Goal: Task Accomplishment & Management: Use online tool/utility

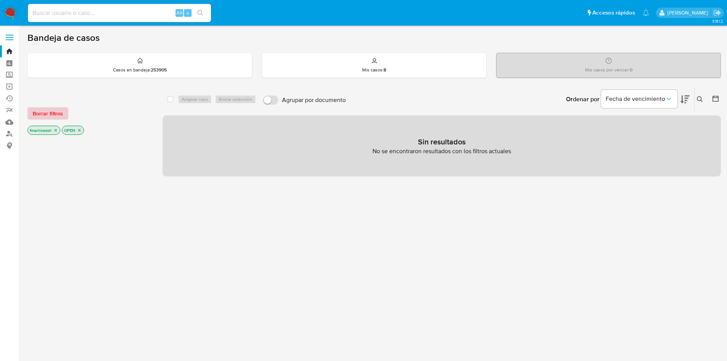
click at [60, 116] on span "Borrar filtros" at bounding box center [48, 113] width 30 height 11
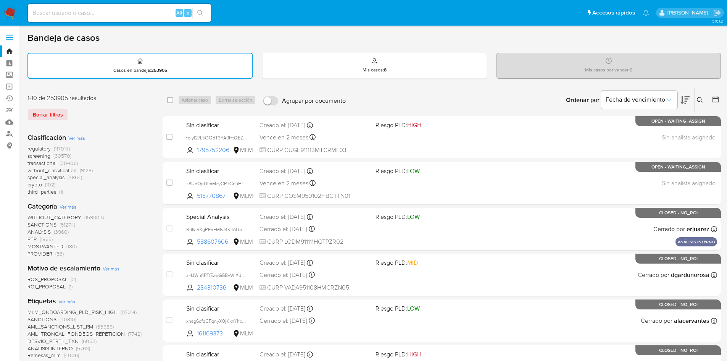
click at [139, 17] on input at bounding box center [119, 13] width 183 height 10
click at [10, 39] on span at bounding box center [10, 39] width 8 height 1
click at [0, 0] on input "checkbox" at bounding box center [0, 0] width 0 height 0
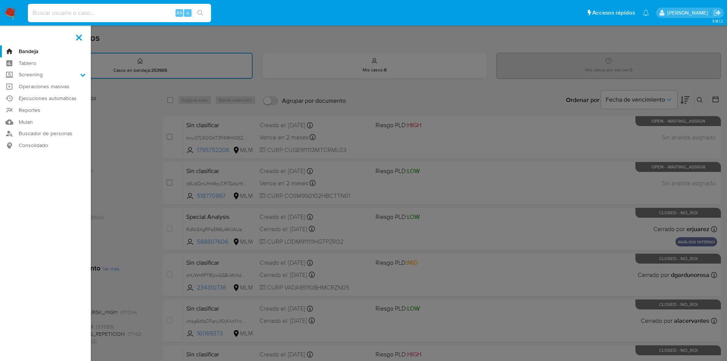
click at [126, 14] on input at bounding box center [119, 13] width 183 height 10
paste input "1952296674"
type input "1952296674"
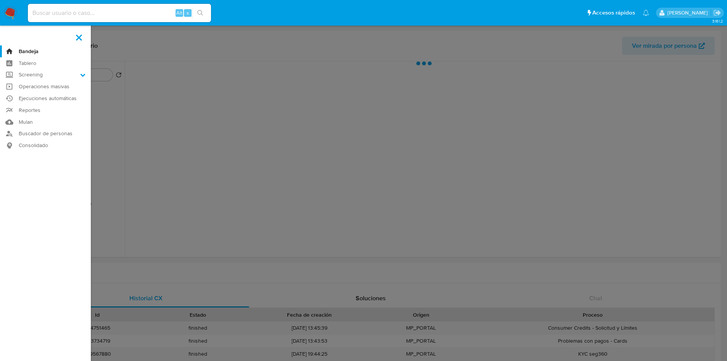
select select "10"
click at [186, 153] on label at bounding box center [363, 180] width 727 height 361
click at [0, 0] on input "checkbox" at bounding box center [0, 0] width 0 height 0
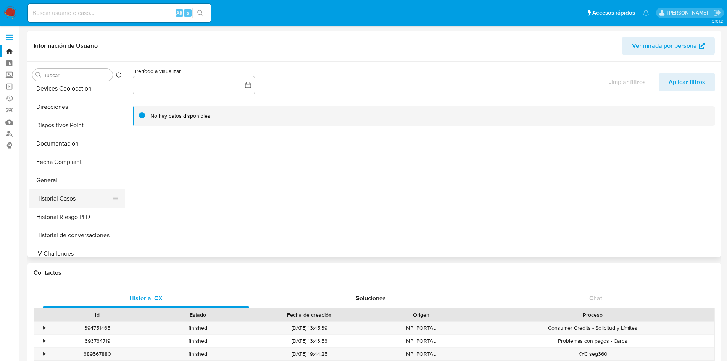
scroll to position [191, 0]
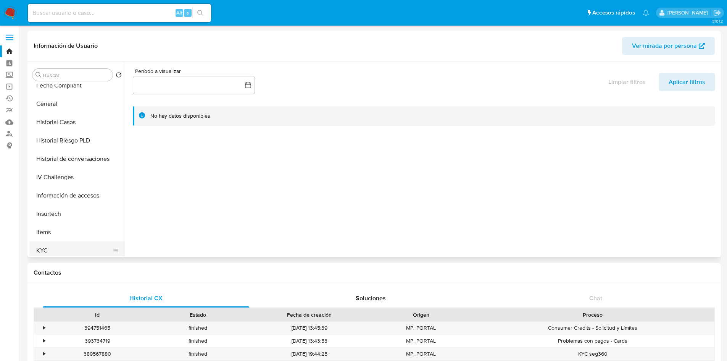
click at [56, 248] on button "KYC" at bounding box center [73, 250] width 89 height 18
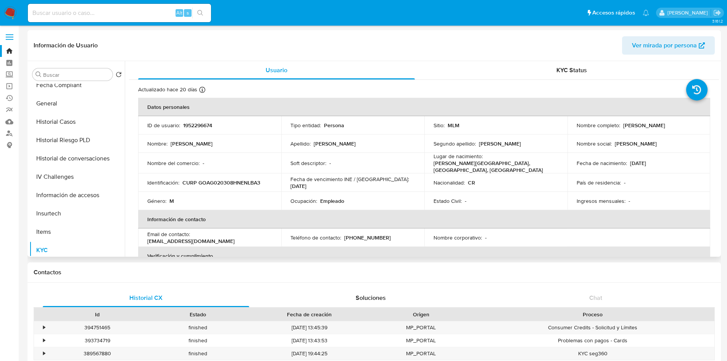
scroll to position [0, 0]
drag, startPoint x: 263, startPoint y: 182, endPoint x: 198, endPoint y: 183, distance: 65.3
click at [198, 183] on div "Identificación : CURP GOAG020308HNENLBA3" at bounding box center [209, 182] width 125 height 7
copy p "GOAG020308HNENLBA3"
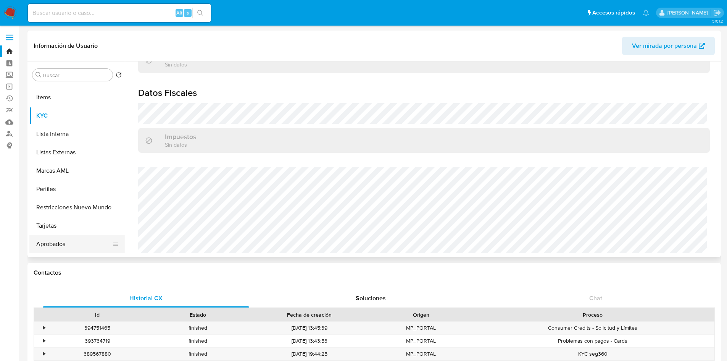
scroll to position [283, 0]
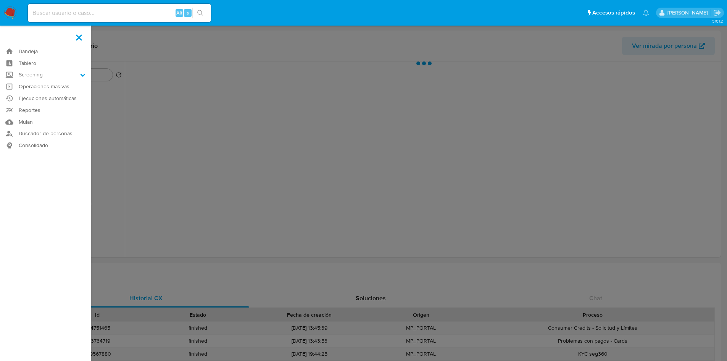
select select "10"
click at [76, 76] on label "Screening" at bounding box center [45, 75] width 91 height 12
click at [0, 0] on input "Screening" at bounding box center [0, 0] width 0 height 0
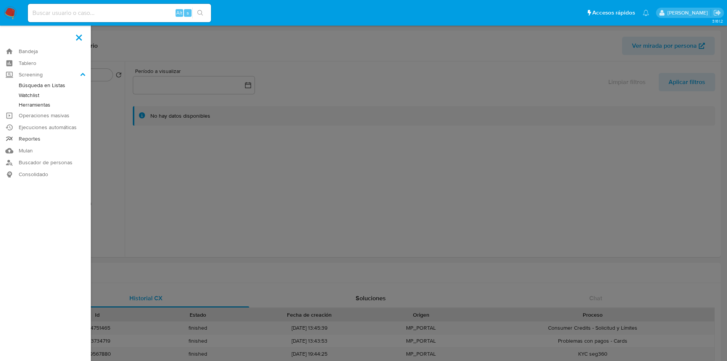
click at [38, 134] on link "Reportes" at bounding box center [45, 139] width 91 height 12
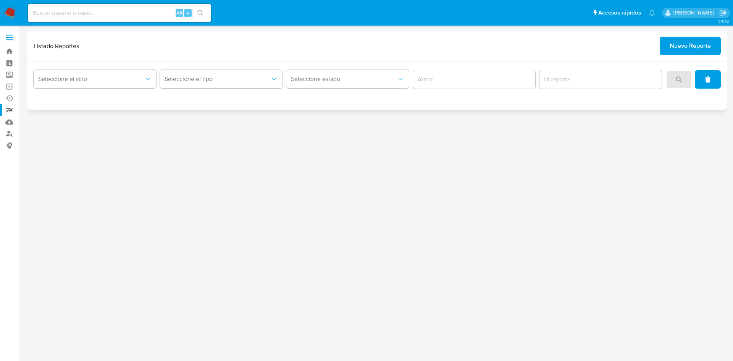
click at [693, 53] on span "Nuevo Reporte" at bounding box center [689, 45] width 41 height 17
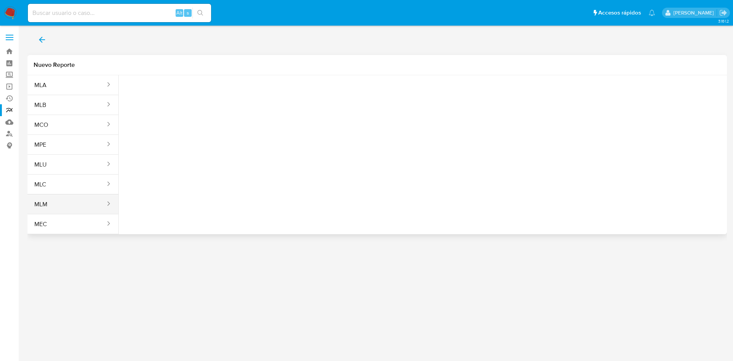
click at [62, 200] on button "MLM" at bounding box center [66, 204] width 79 height 18
click at [198, 88] on button "Seleccione una opcion" at bounding box center [167, 95] width 84 height 18
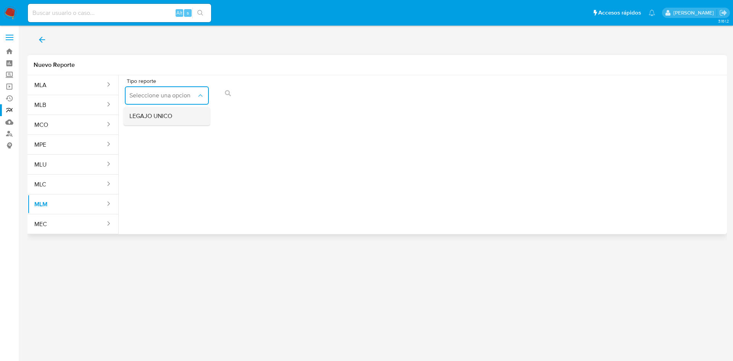
click at [171, 113] on span "LEGAJO UNICO" at bounding box center [150, 116] width 43 height 8
click at [225, 90] on button "Tipo de documento" at bounding box center [257, 95] width 84 height 18
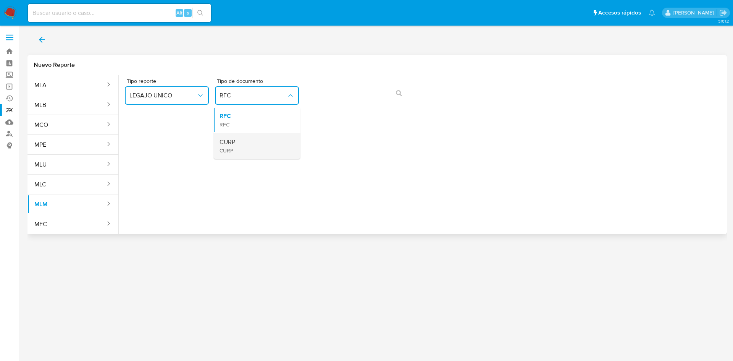
click at [248, 145] on div "CURP CURP" at bounding box center [254, 146] width 70 height 26
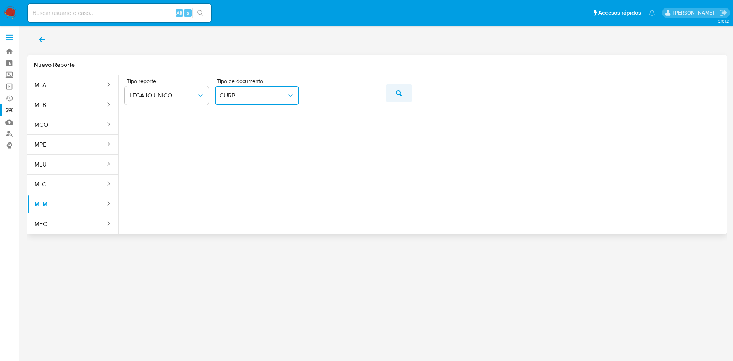
click at [392, 97] on button "action-search" at bounding box center [399, 93] width 26 height 18
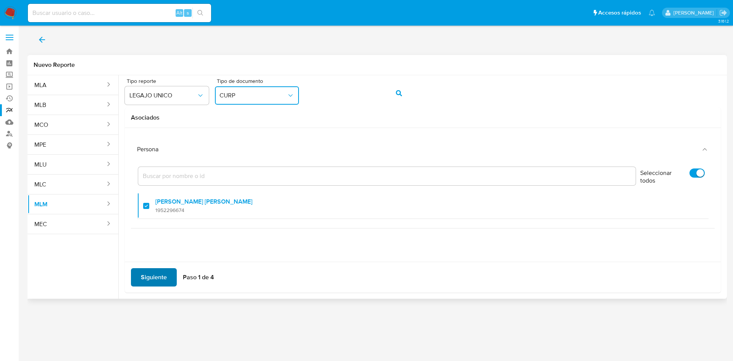
click at [161, 277] on span "Siguiente" at bounding box center [154, 277] width 26 height 17
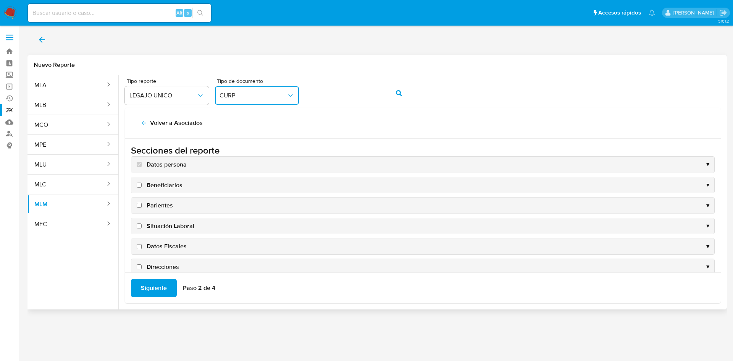
click at [151, 187] on span "Beneficiarios" at bounding box center [165, 185] width 36 height 8
click at [142, 187] on input "Beneficiarios" at bounding box center [139, 184] width 5 height 5
checkbox input "true"
click at [158, 207] on span "Parientes" at bounding box center [160, 205] width 26 height 8
click at [142, 207] on input "Parientes" at bounding box center [139, 205] width 5 height 5
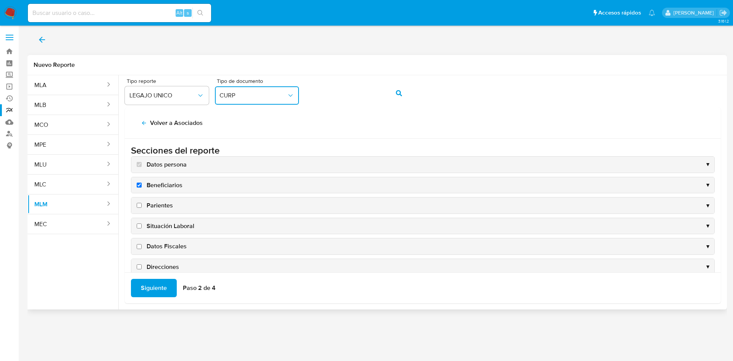
checkbox input "true"
click at [162, 224] on span "Situación Laboral" at bounding box center [171, 226] width 48 height 8
click at [142, 224] on input "Situación Laboral" at bounding box center [139, 225] width 5 height 5
checkbox input "true"
click at [163, 246] on span "Datos Fiscales" at bounding box center [167, 246] width 40 height 8
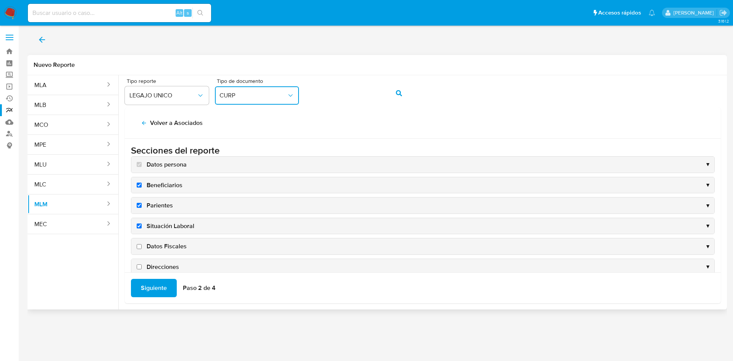
click at [142, 246] on input "Datos Fiscales" at bounding box center [139, 246] width 5 height 5
checkbox input "true"
click at [168, 269] on span "Direcciones" at bounding box center [163, 267] width 32 height 8
click at [142, 269] on input "Direcciones" at bounding box center [139, 266] width 5 height 5
checkbox input "true"
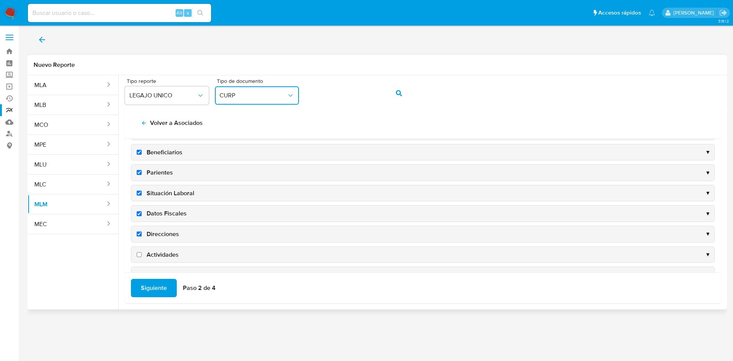
scroll to position [74, 0]
click at [179, 213] on div "Actividades ▼" at bounding box center [422, 213] width 583 height 16
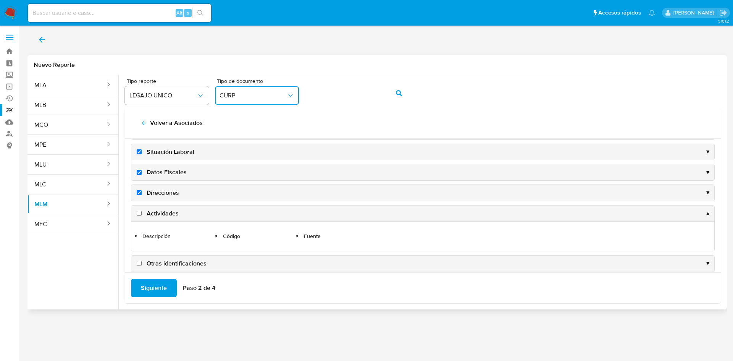
click at [169, 214] on span "Actividades" at bounding box center [163, 213] width 32 height 8
click at [142, 214] on input "Actividades" at bounding box center [139, 213] width 5 height 5
checkbox input "true"
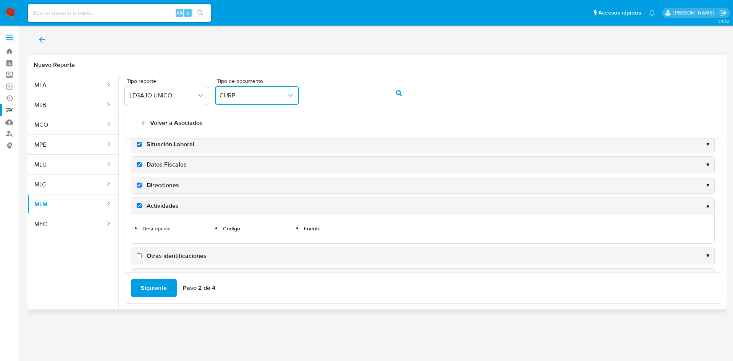
scroll to position [104, 0]
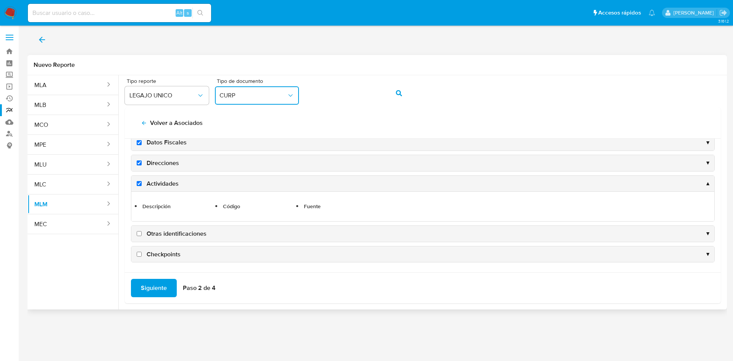
click at [137, 234] on input "Otras identificaciones" at bounding box center [139, 233] width 5 height 5
checkbox input "true"
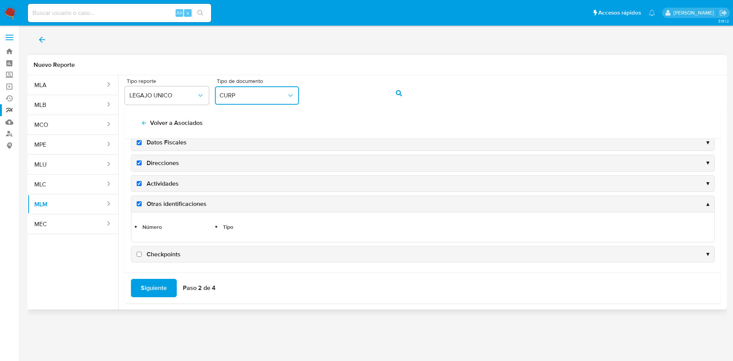
click at [140, 257] on label "Checkpoints" at bounding box center [157, 254] width 45 height 8
click at [140, 256] on input "Checkpoints" at bounding box center [139, 253] width 5 height 5
checkbox input "true"
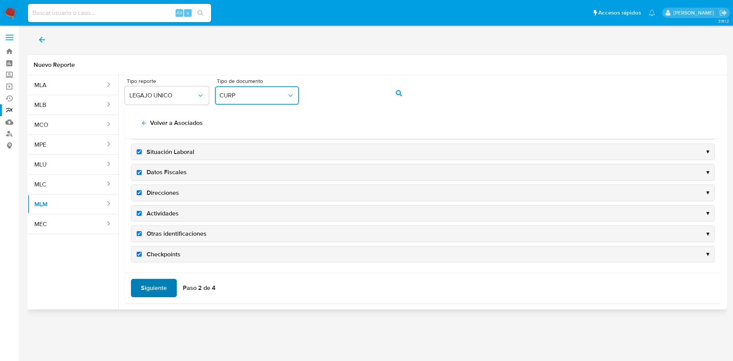
click at [156, 285] on span "Siguiente" at bounding box center [154, 287] width 26 height 17
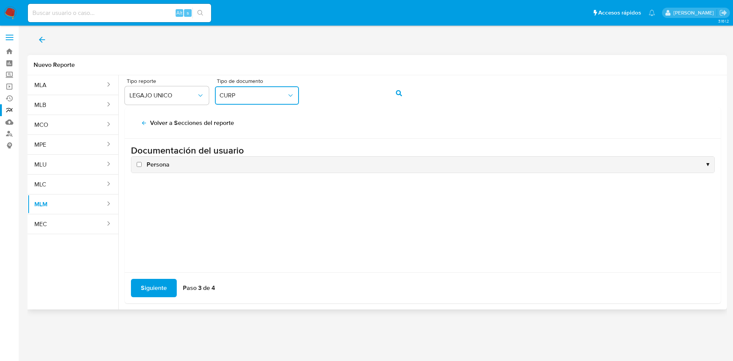
click at [137, 166] on input "Persona" at bounding box center [139, 164] width 5 height 5
checkbox input "true"
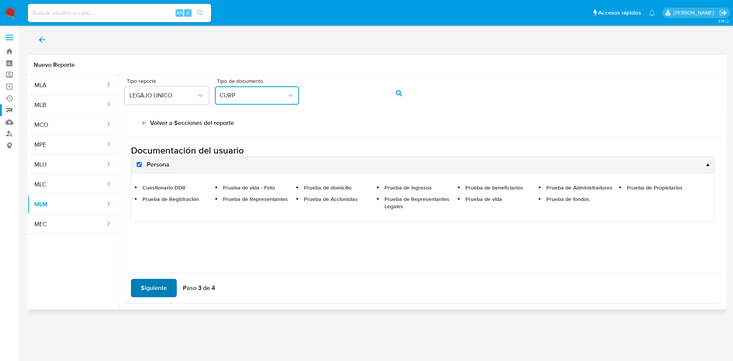
click at [169, 290] on button "Siguiente" at bounding box center [154, 288] width 46 height 18
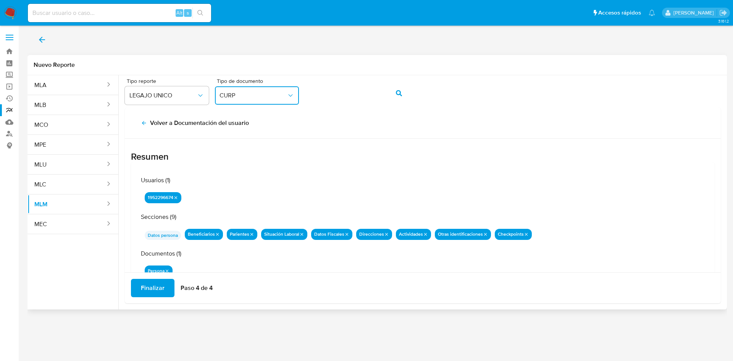
scroll to position [25, 0]
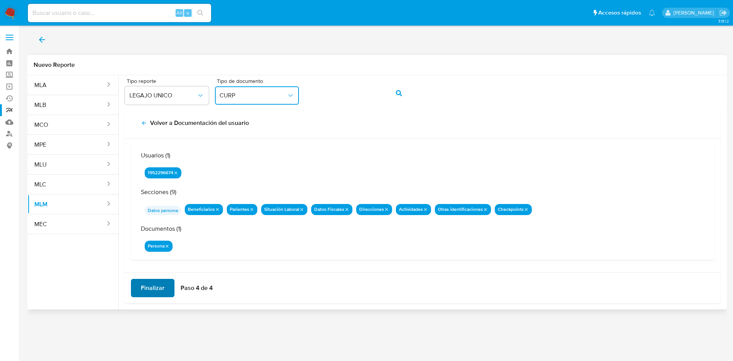
click at [154, 288] on span "Finalizar" at bounding box center [153, 287] width 24 height 17
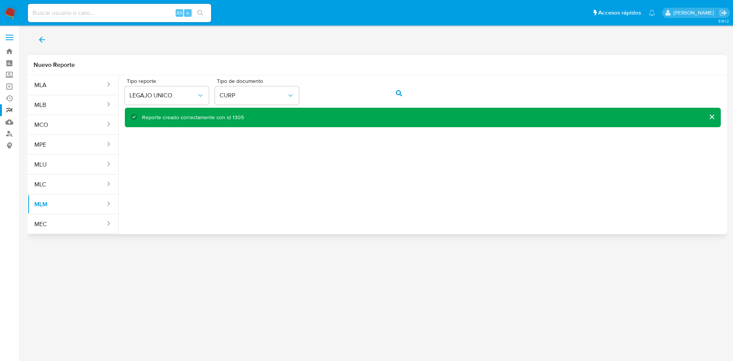
click at [43, 41] on icon "back" at bounding box center [41, 39] width 9 height 9
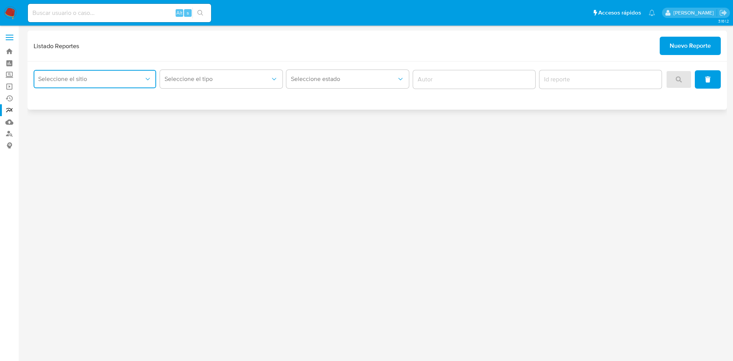
click at [58, 71] on button "Seleccione el sitio" at bounding box center [95, 79] width 122 height 18
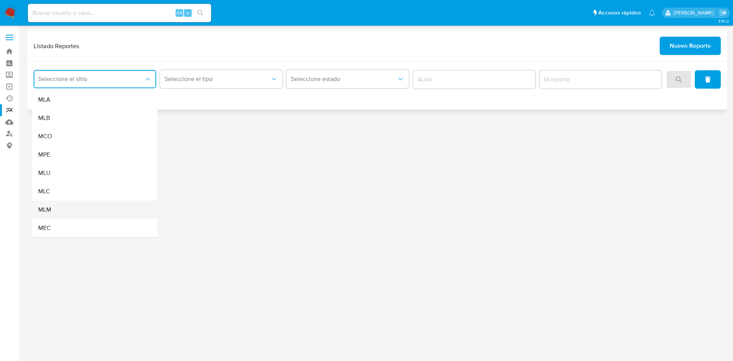
click at [58, 210] on div "MLM" at bounding box center [92, 209] width 109 height 18
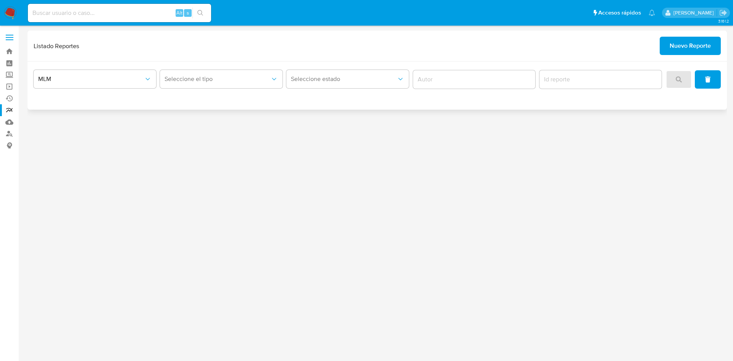
click at [250, 92] on div "MLM Seleccione el tipo Seleccione estado" at bounding box center [376, 85] width 699 height 48
click at [253, 83] on button "Seleccione el tipo" at bounding box center [221, 79] width 122 height 18
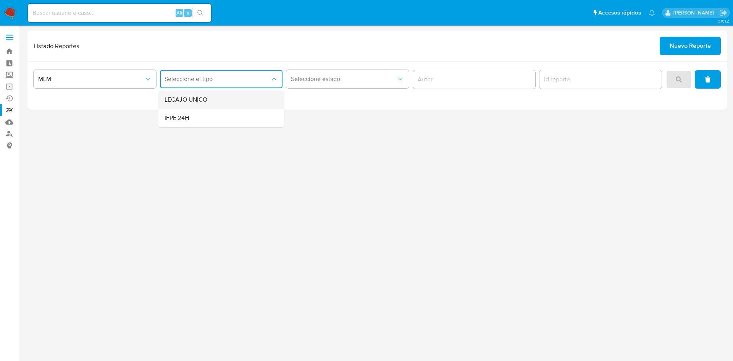
click at [244, 94] on div "LEGAJO UNICO" at bounding box center [218, 99] width 109 height 18
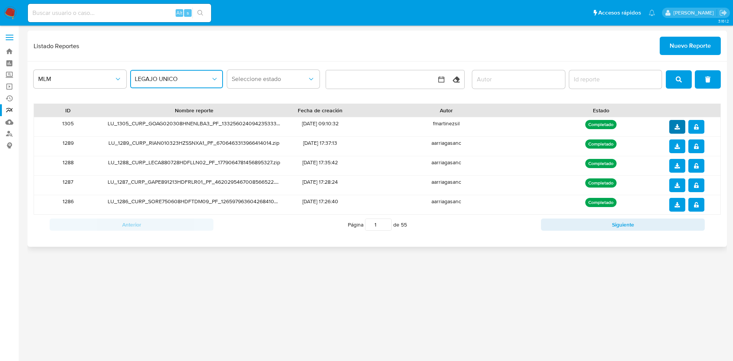
click at [675, 124] on icon "download" at bounding box center [676, 126] width 5 height 5
click at [696, 127] on icon "notify_security" at bounding box center [695, 126] width 5 height 5
